Goal: Task Accomplishment & Management: Manage account settings

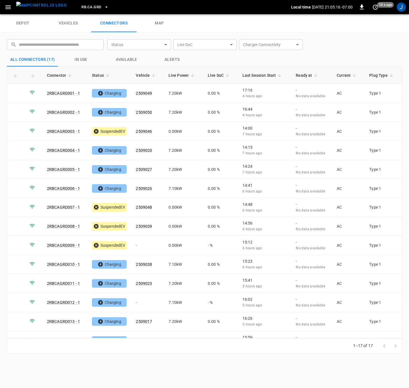
click at [254, 26] on div "depot vehicles connectors map" at bounding box center [204, 23] width 409 height 18
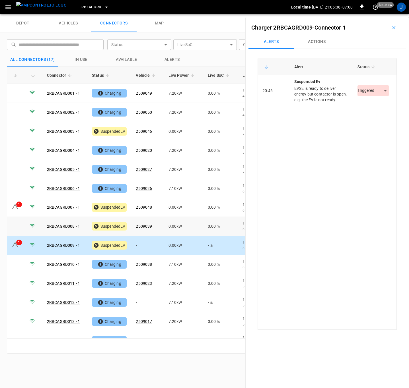
click at [381, 14] on body "RB.CA.GRD Local time [DATE] 21:05:38 -07:00 0 just now J depot vehicles connect…" at bounding box center [204, 7] width 409 height 14
click at [372, 108] on li "Resolved" at bounding box center [370, 107] width 36 height 9
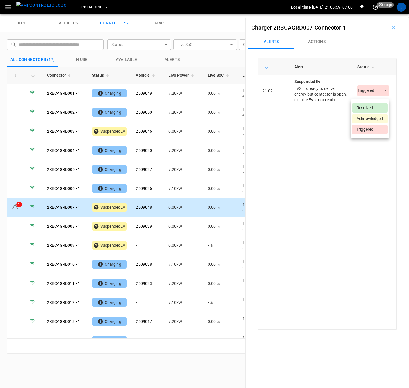
click at [374, 14] on body "RB.CA.GRD Local time [DATE] 21:05:59 -07:00 0 20 s ago J depot vehicles connect…" at bounding box center [204, 7] width 409 height 14
click at [382, 108] on li "Resolved" at bounding box center [370, 107] width 36 height 9
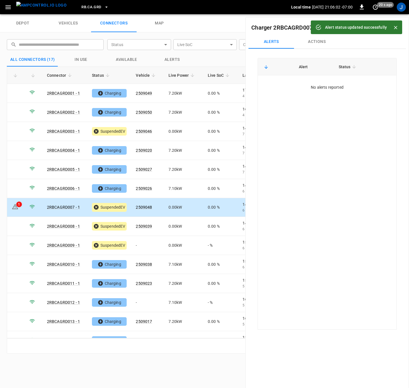
click at [394, 25] on icon "Close" at bounding box center [395, 28] width 6 height 6
click at [394, 25] on button "button" at bounding box center [393, 27] width 18 height 9
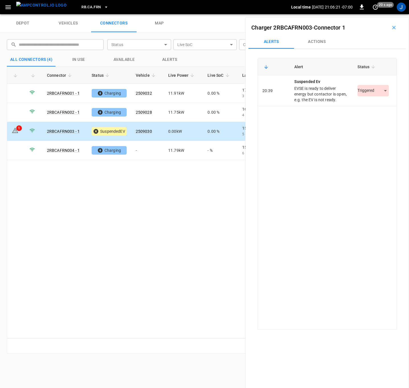
click at [382, 14] on body "RB.CA.FRN Local time [DATE] 21:06:21 -07:00 0 20 s ago J depot vehicles connect…" at bounding box center [204, 7] width 409 height 14
click at [373, 109] on li "Resolved" at bounding box center [370, 107] width 36 height 9
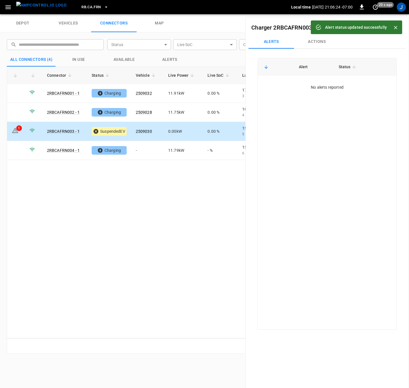
click at [398, 27] on icon "Close" at bounding box center [395, 28] width 6 height 6
click at [391, 25] on icon "button" at bounding box center [394, 28] width 6 height 6
